Goal: Information Seeking & Learning: Find specific page/section

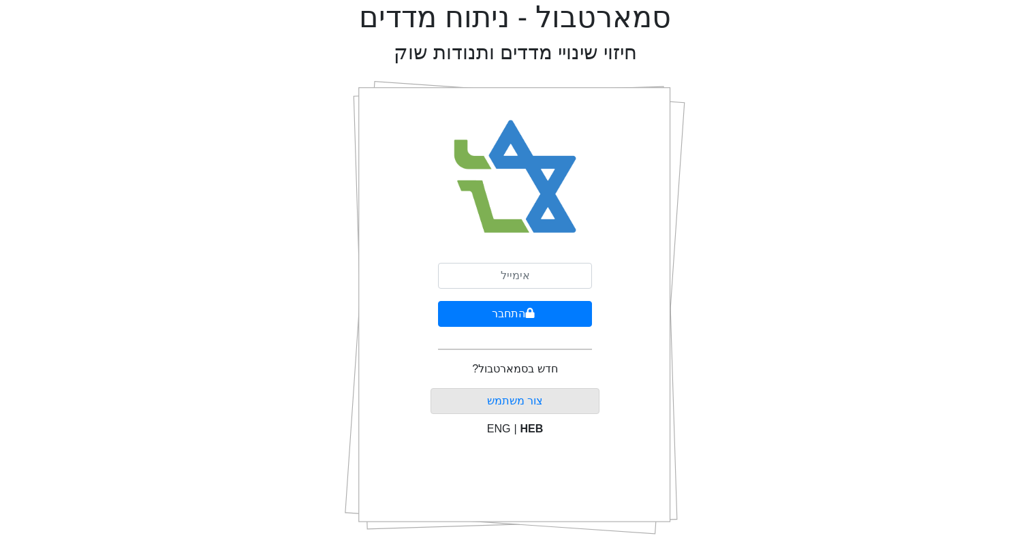
click at [488, 262] on div "התחבר חדש בסמארטבול? צור משתמש ENG | HEB" at bounding box center [515, 307] width 170 height 477
click at [484, 280] on input "email" at bounding box center [515, 276] width 154 height 26
click at [494, 276] on input "email" at bounding box center [515, 276] width 154 height 26
type input "[EMAIL_ADDRESS][DOMAIN_NAME]"
click at [438, 301] on button "התחבר" at bounding box center [515, 314] width 154 height 26
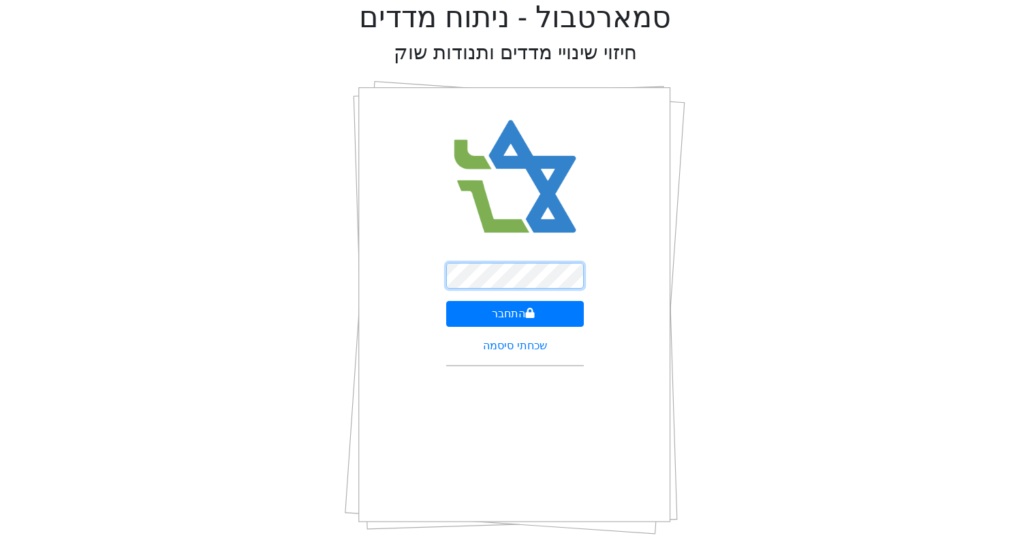
click at [446, 301] on button "התחבר" at bounding box center [515, 314] width 138 height 26
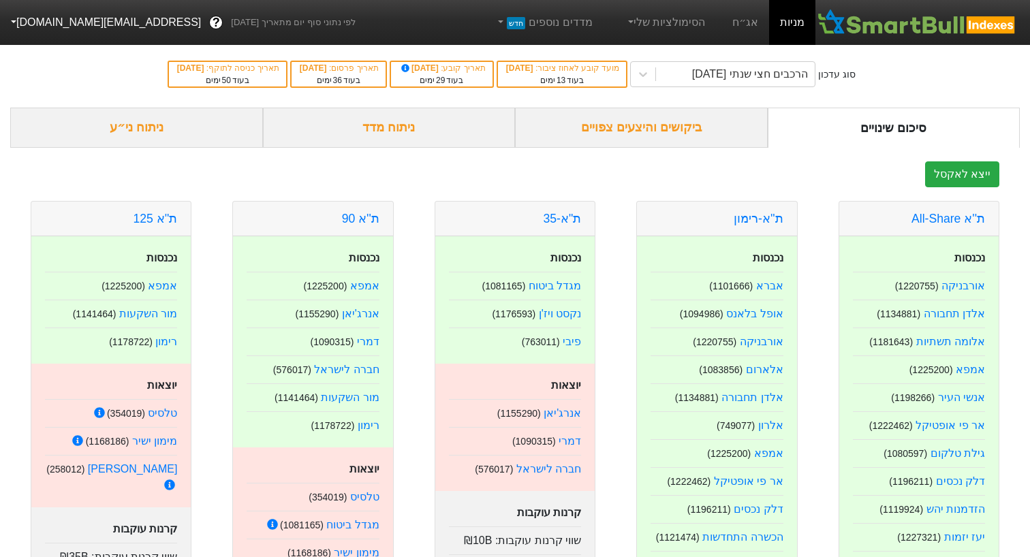
click at [642, 136] on div "ביקושים והיצעים צפויים" at bounding box center [641, 128] width 253 height 40
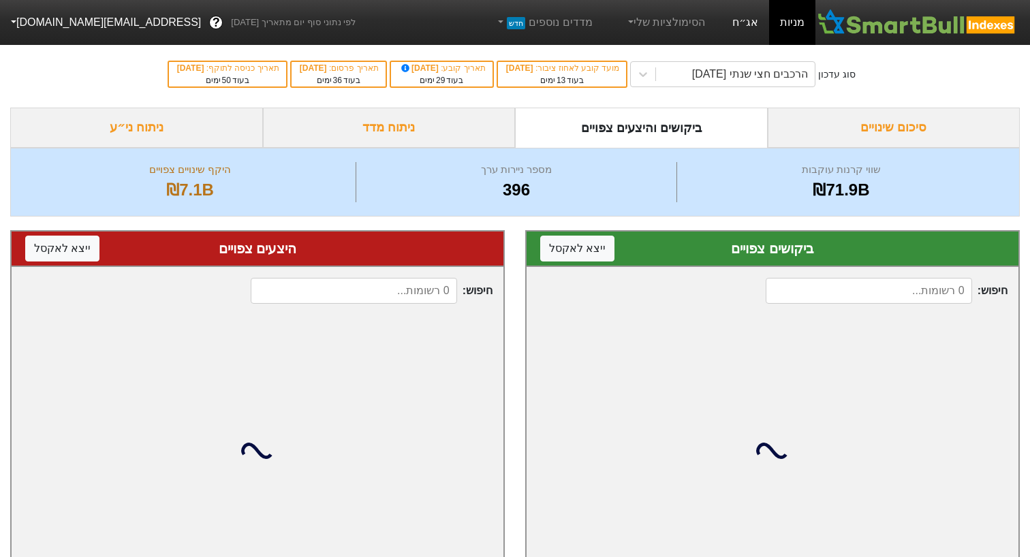
click at [754, 35] on link "אג״ח" at bounding box center [745, 22] width 48 height 45
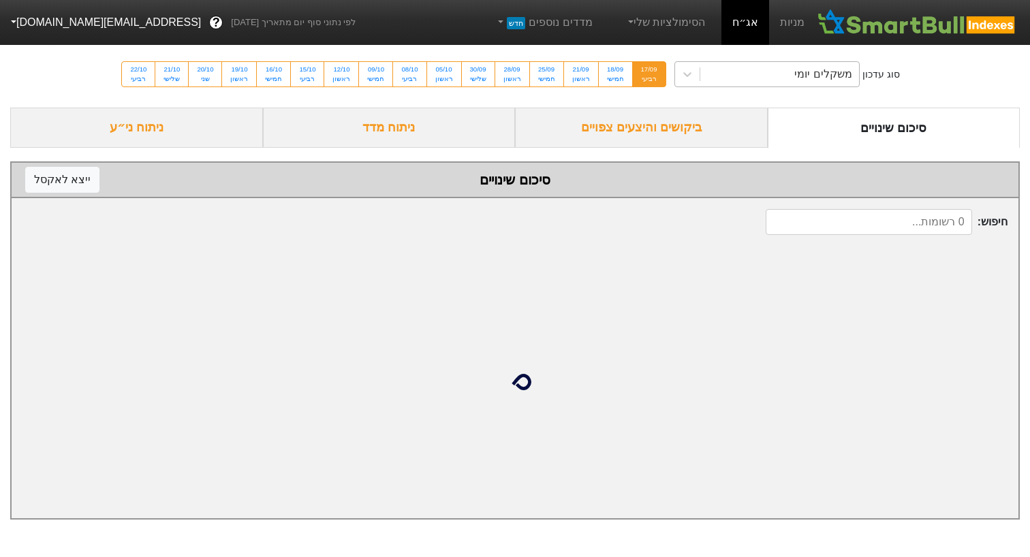
click at [725, 82] on div "משקלים יומי" at bounding box center [779, 74] width 159 height 25
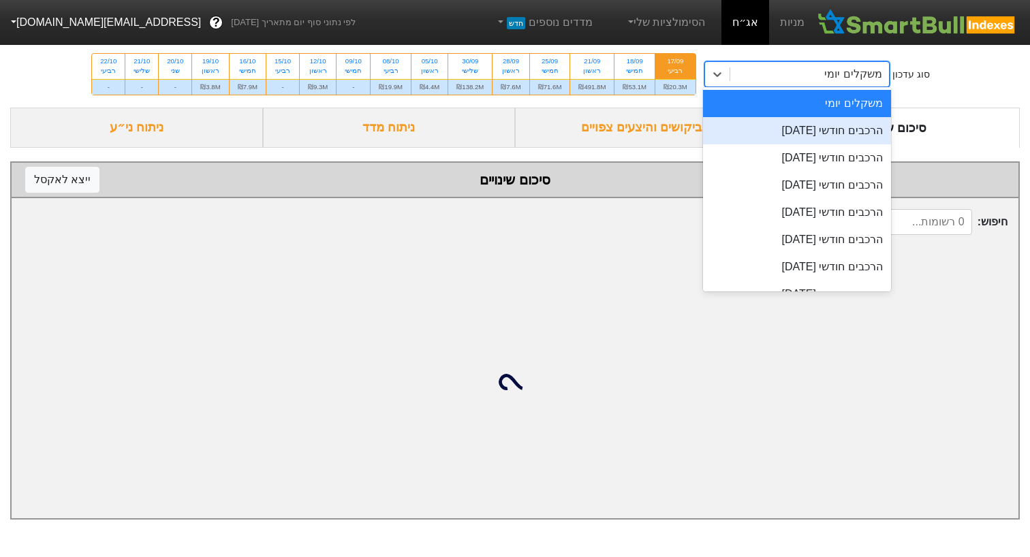
click at [714, 125] on div "הרכבים חודשי [DATE]" at bounding box center [797, 130] width 188 height 27
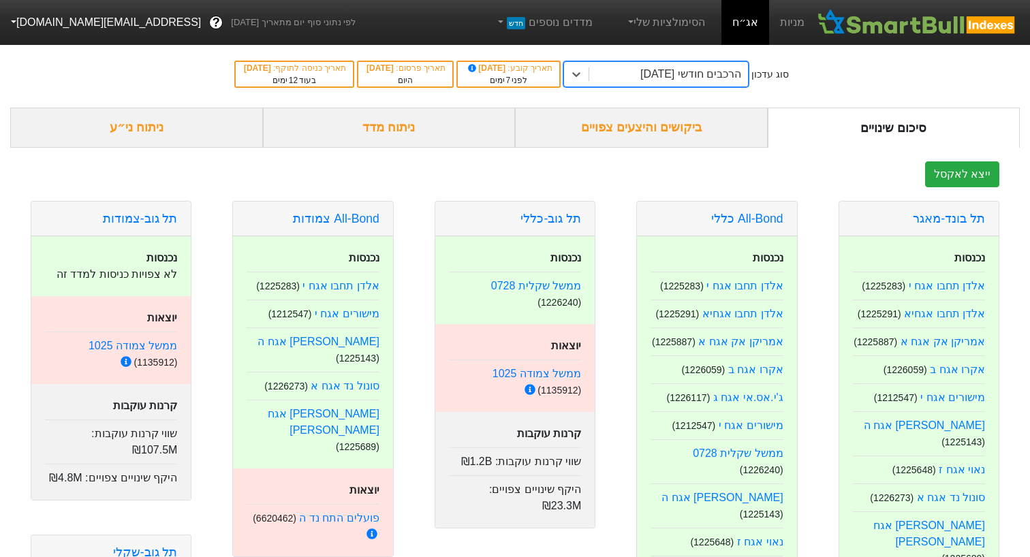
click at [629, 135] on div "ביקושים והיצעים צפויים" at bounding box center [641, 128] width 253 height 40
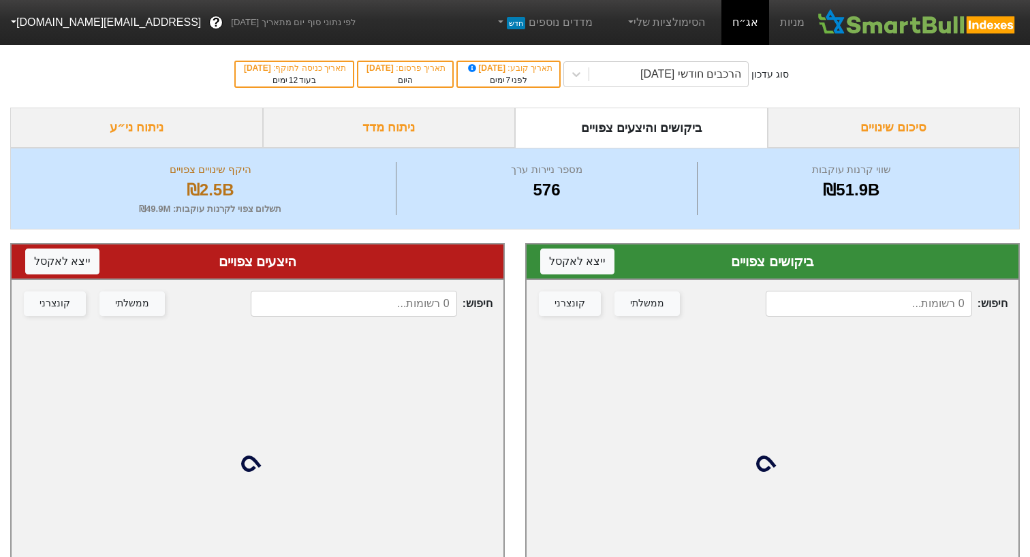
click at [810, 288] on div "חיפוש : ממשלתי קונצרני" at bounding box center [772, 304] width 492 height 48
click at [810, 298] on input at bounding box center [869, 304] width 206 height 26
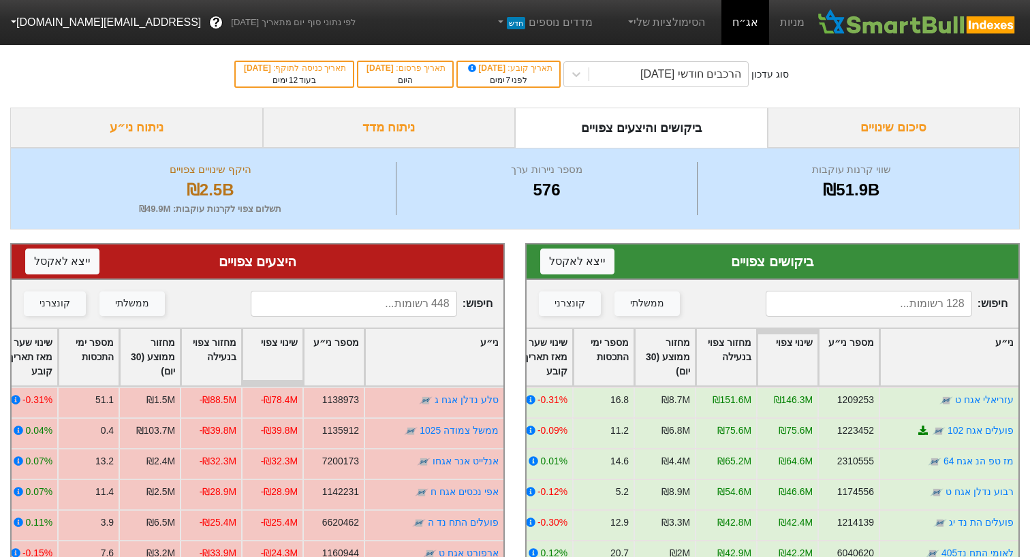
type input "מ"
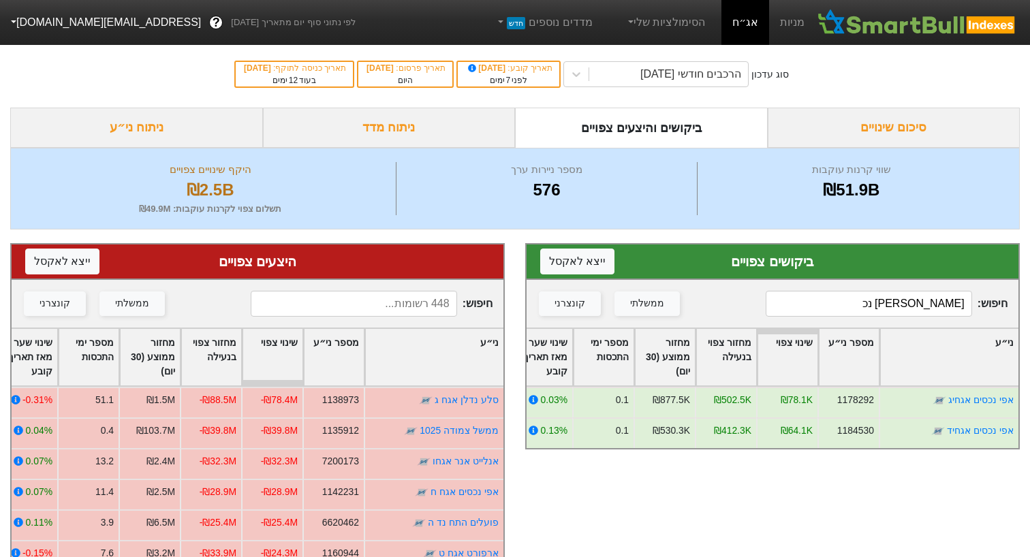
type input "[PERSON_NAME] נכ"
click at [398, 302] on input at bounding box center [354, 304] width 206 height 26
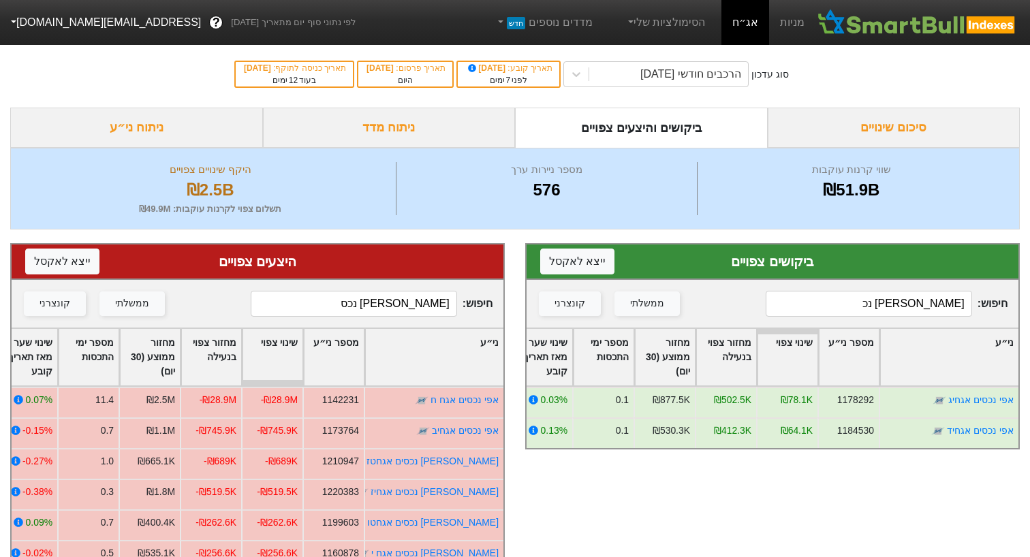
type input "[PERSON_NAME] נכס"
